Goal: Transaction & Acquisition: Book appointment/travel/reservation

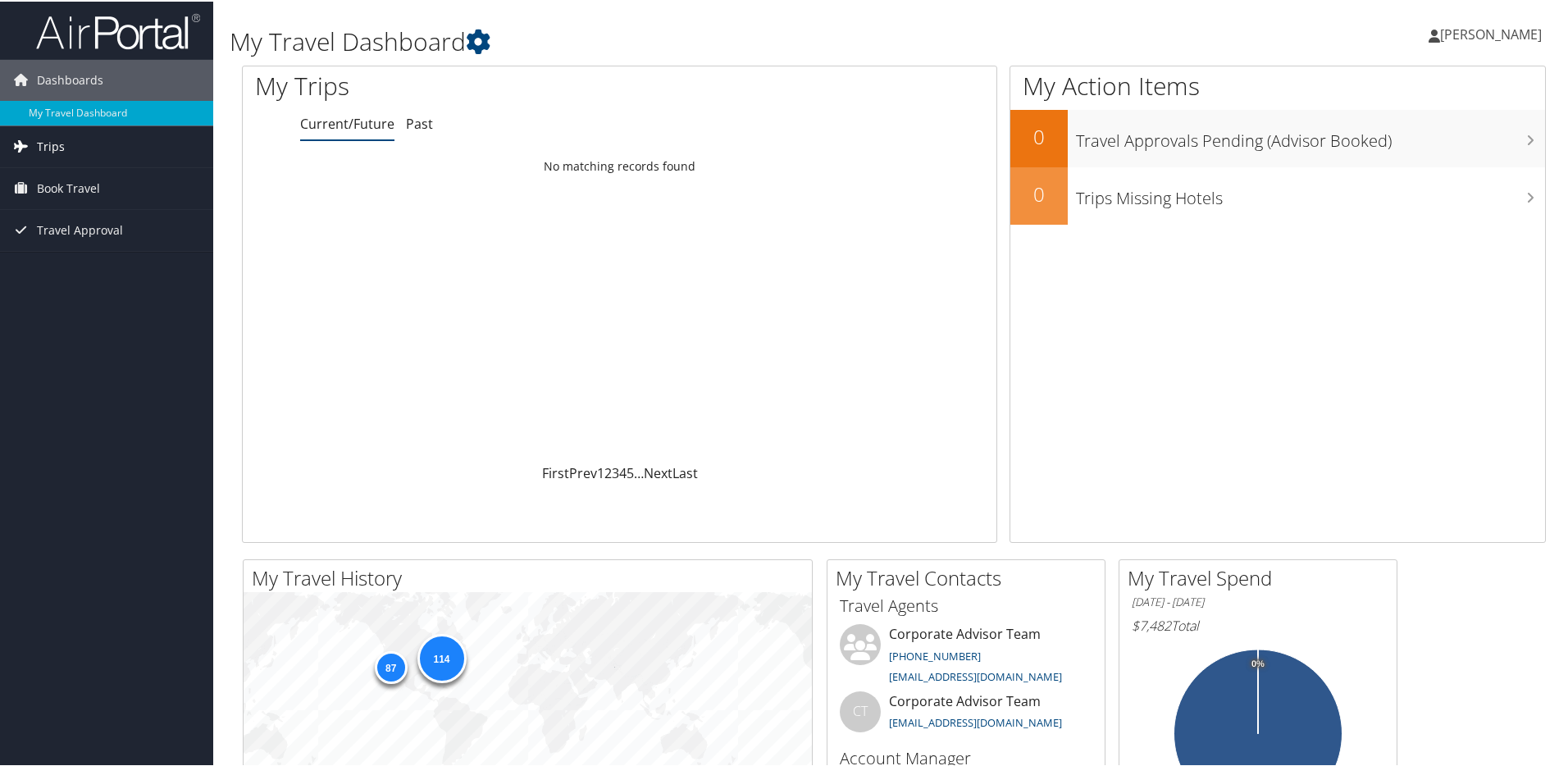
click at [59, 141] on span "Trips" at bounding box center [51, 145] width 28 height 41
click at [70, 262] on span "Book Travel" at bounding box center [68, 261] width 63 height 41
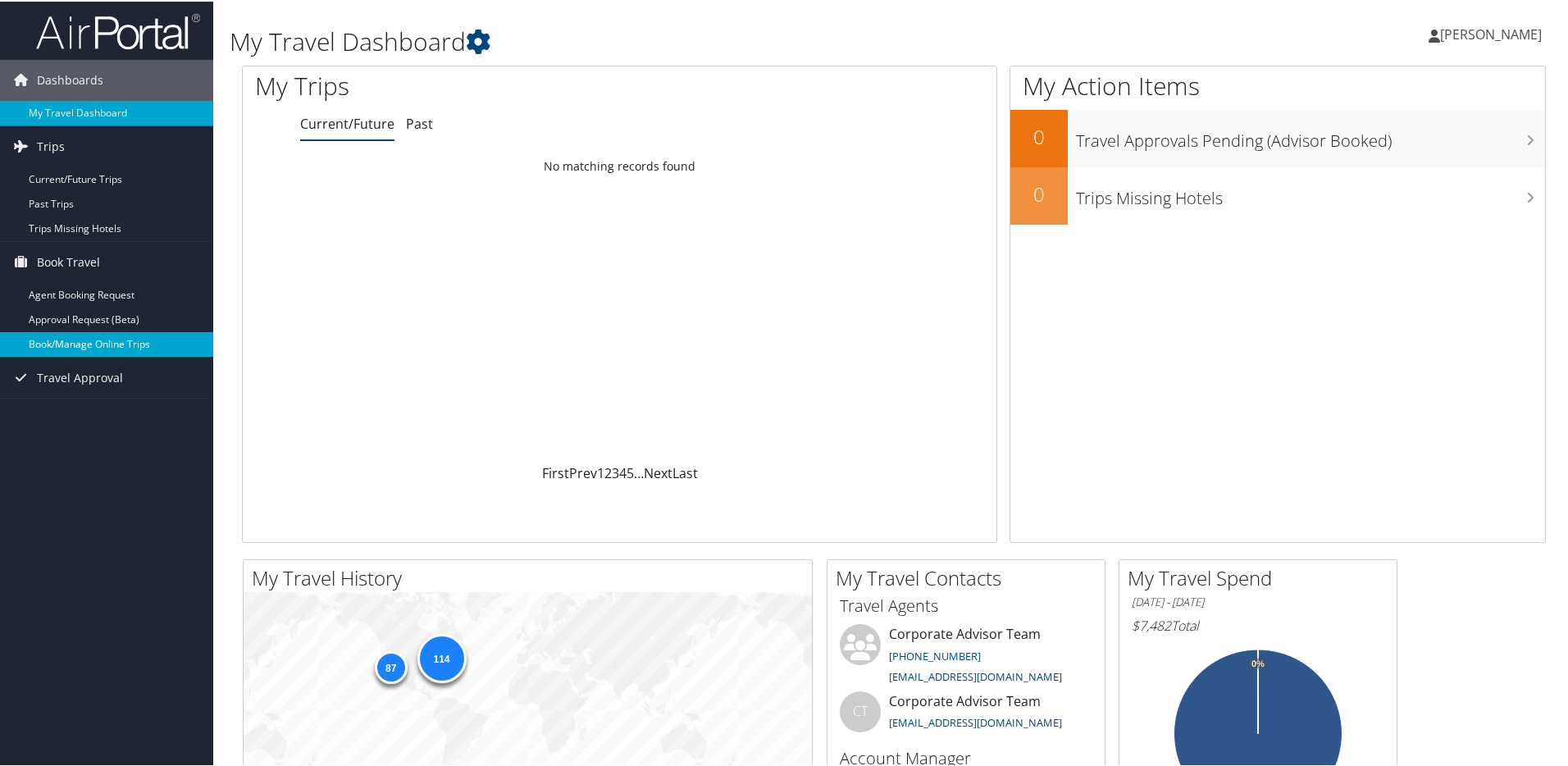
click at [112, 337] on link "Book/Manage Online Trips" at bounding box center [107, 343] width 213 height 25
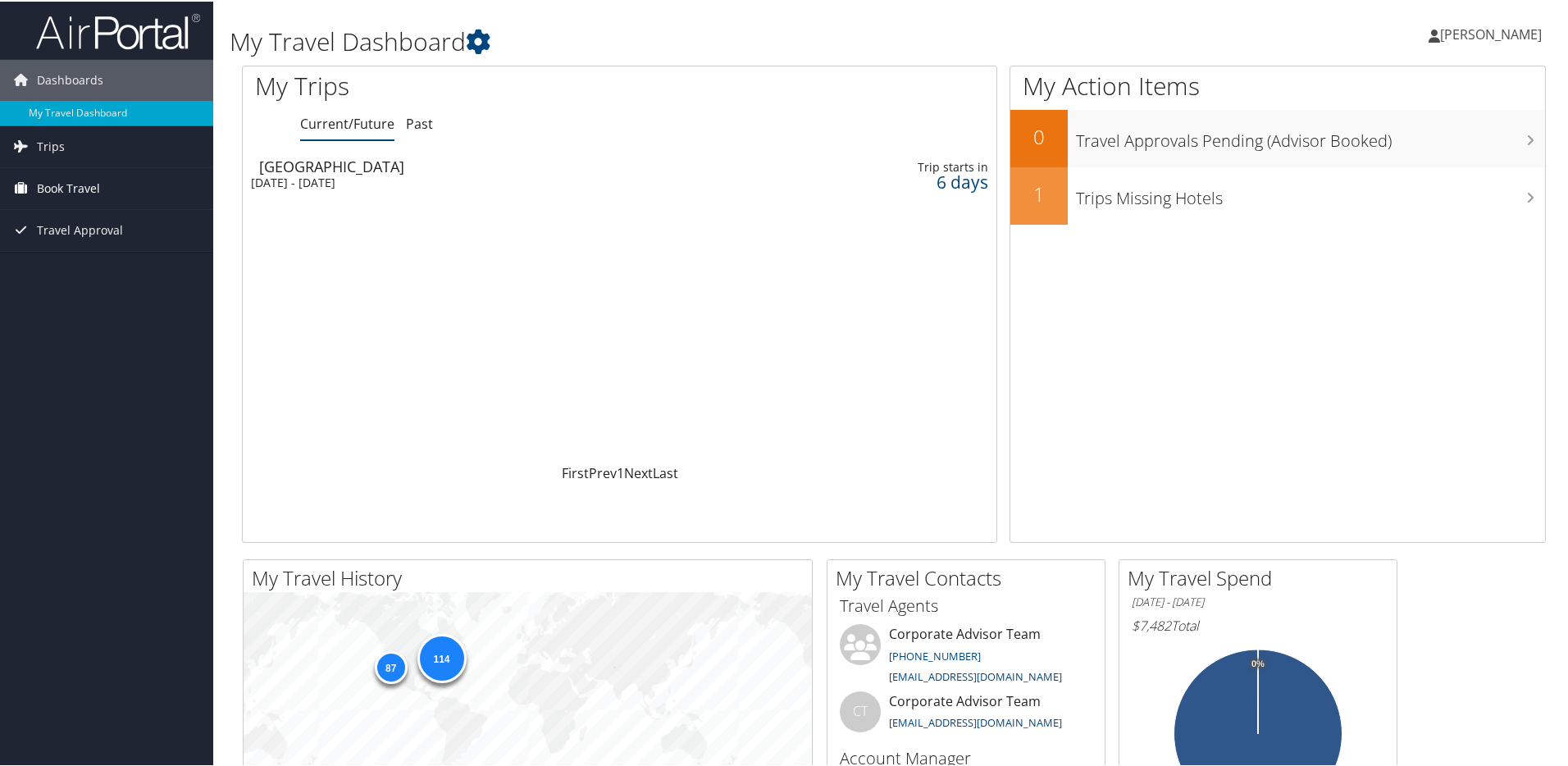
click at [82, 185] on span "Book Travel" at bounding box center [68, 187] width 63 height 41
click at [115, 266] on link "Book/Manage Online Trips" at bounding box center [107, 269] width 213 height 25
